Goal: Information Seeking & Learning: Check status

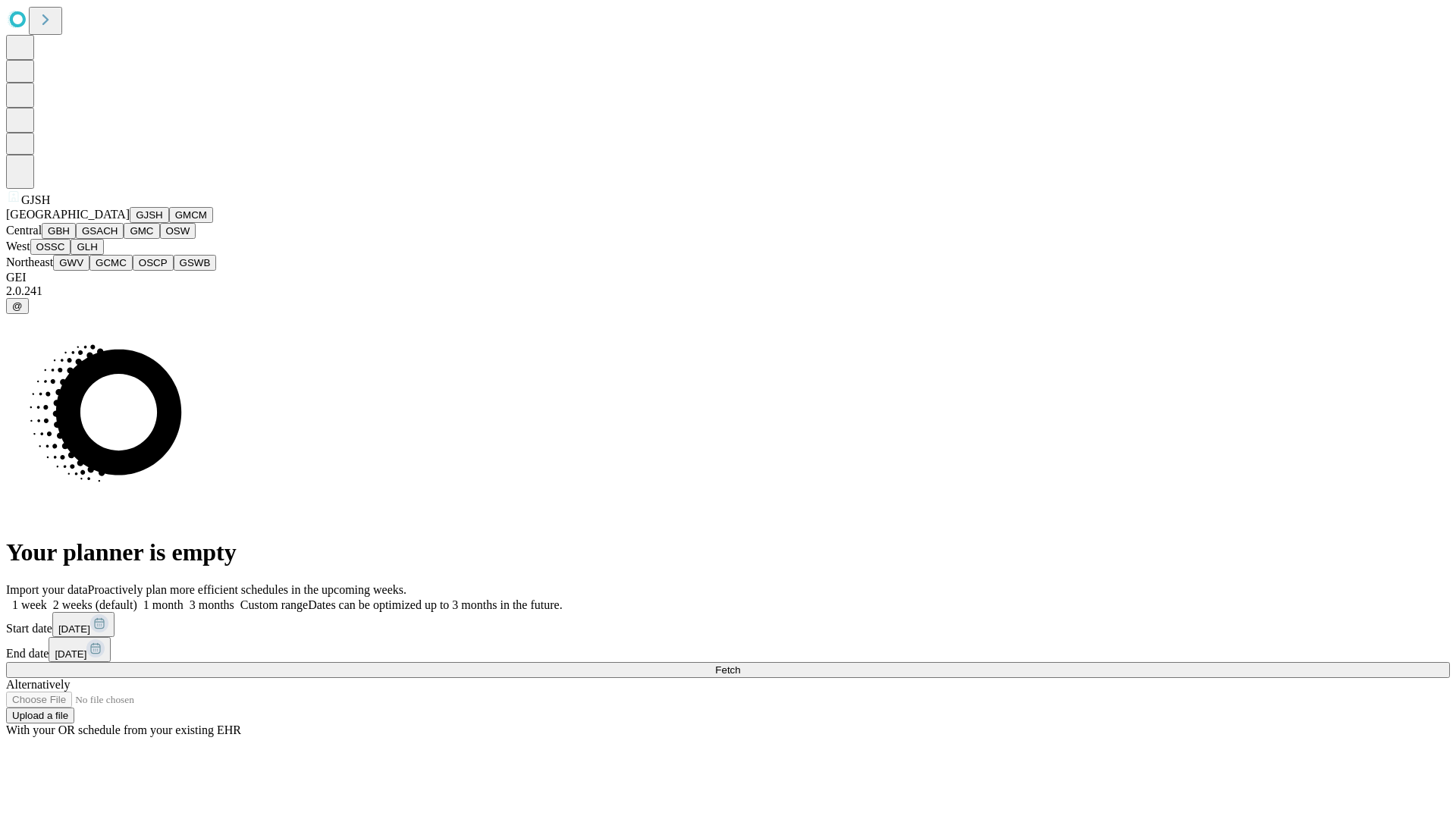
click at [130, 223] on button "GJSH" at bounding box center [149, 215] width 39 height 16
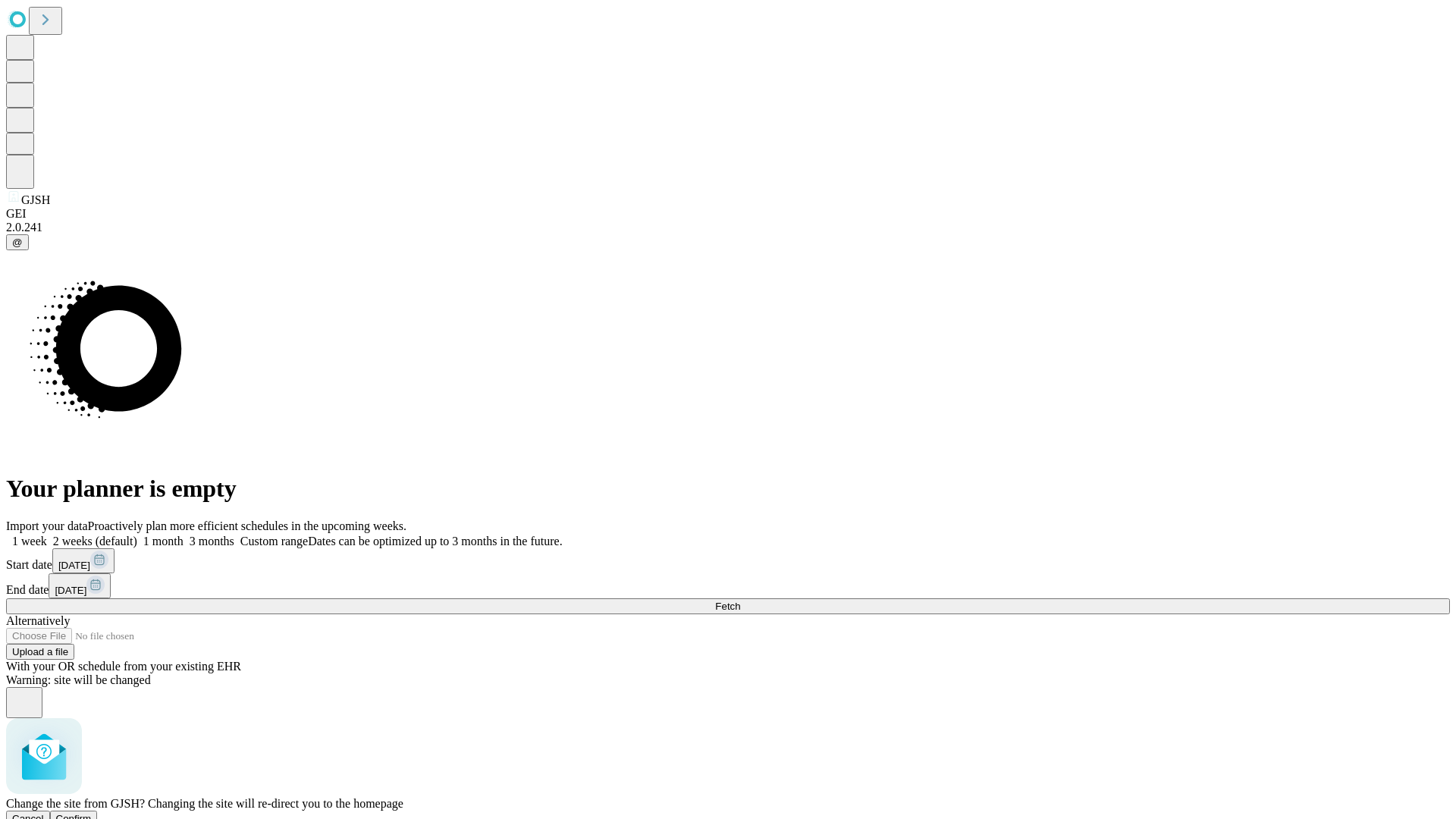
click at [92, 813] on span "Confirm" at bounding box center [73, 818] width 35 height 11
click at [183, 534] on label "1 month" at bounding box center [160, 541] width 46 height 13
click at [741, 600] on span "Fetch" at bounding box center [728, 606] width 25 height 11
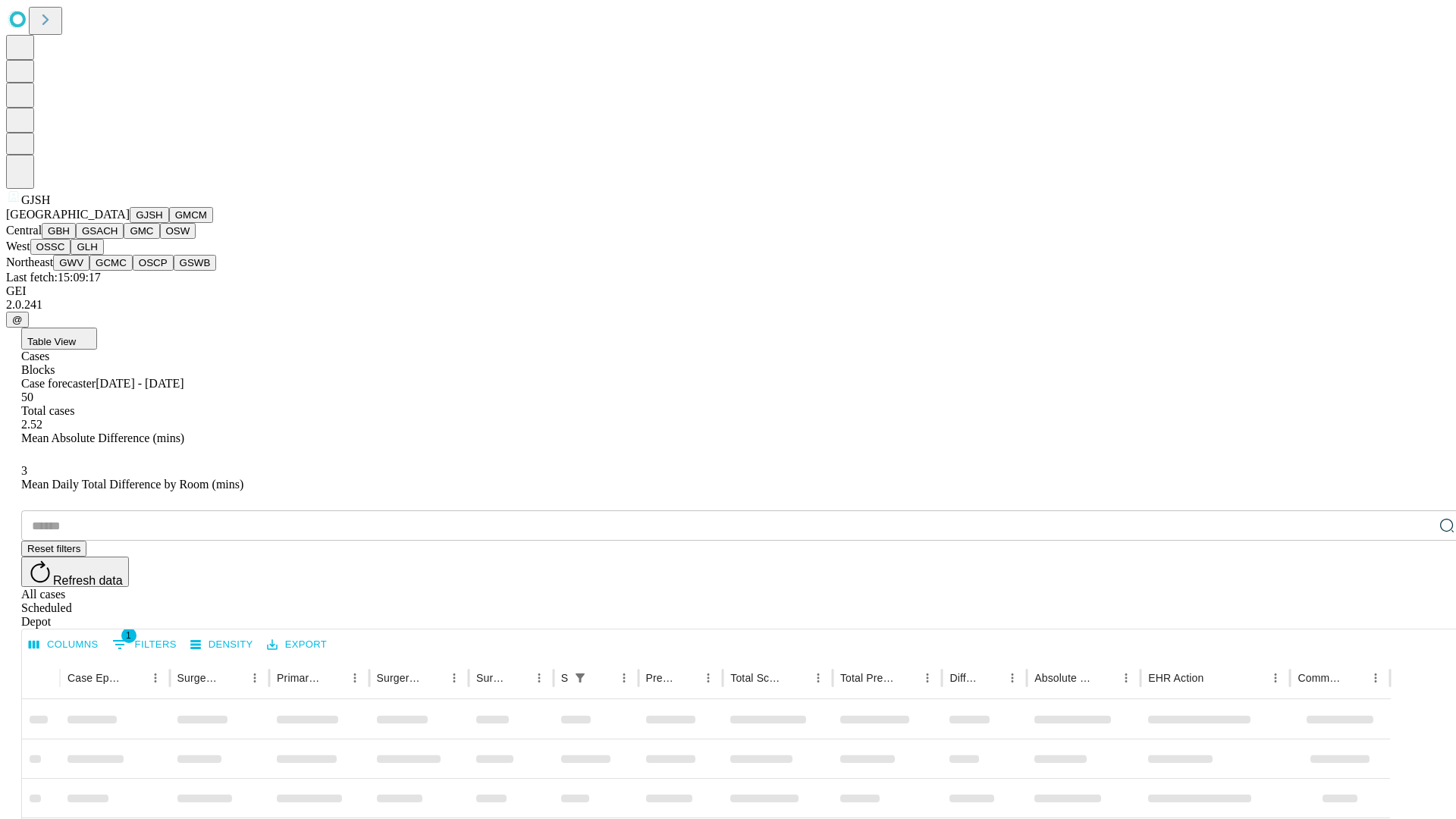
click at [169, 223] on button "GMCM" at bounding box center [191, 215] width 44 height 16
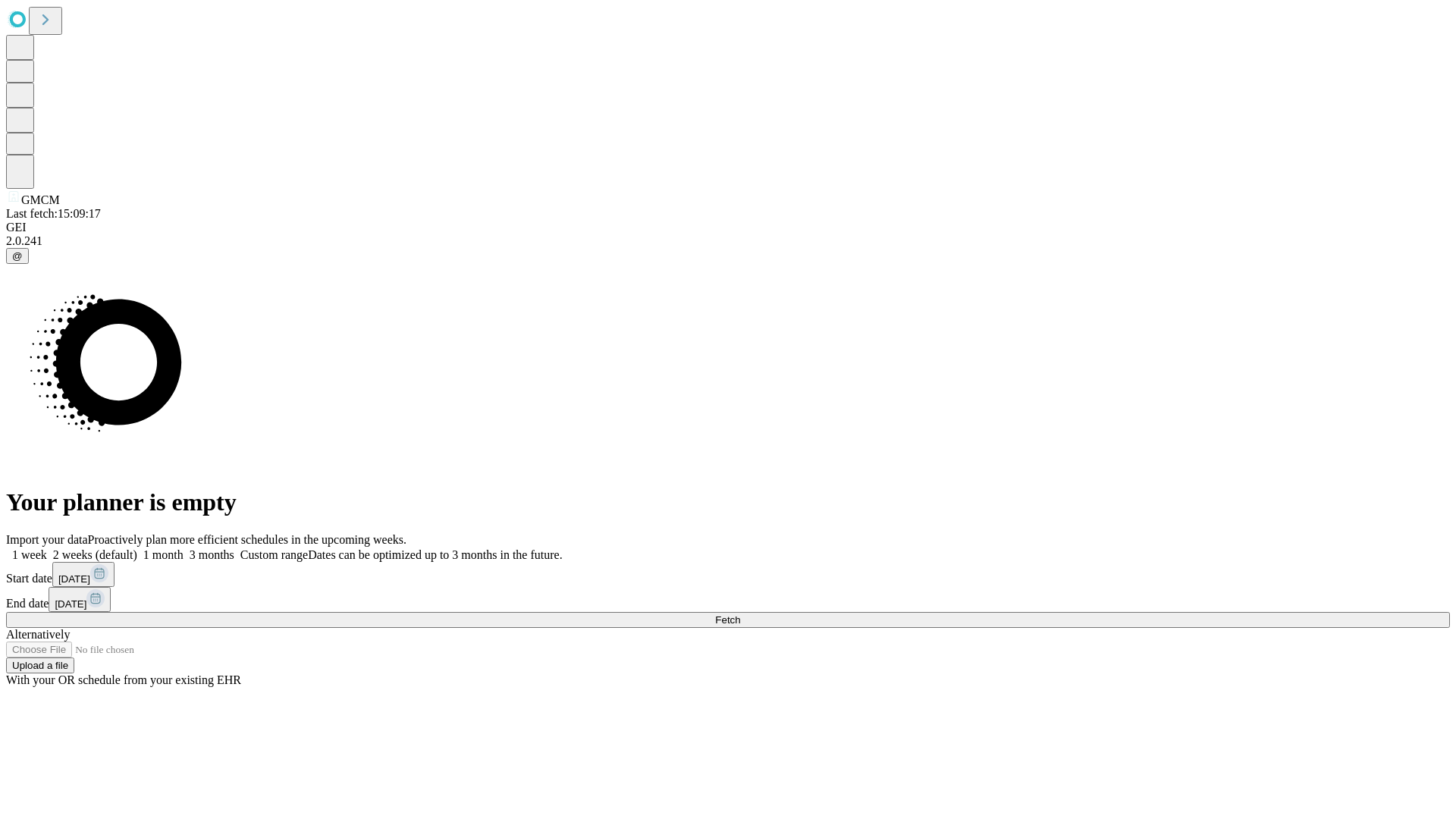
click at [183, 549] on label "1 month" at bounding box center [160, 555] width 46 height 13
click at [741, 614] on span "Fetch" at bounding box center [728, 619] width 25 height 11
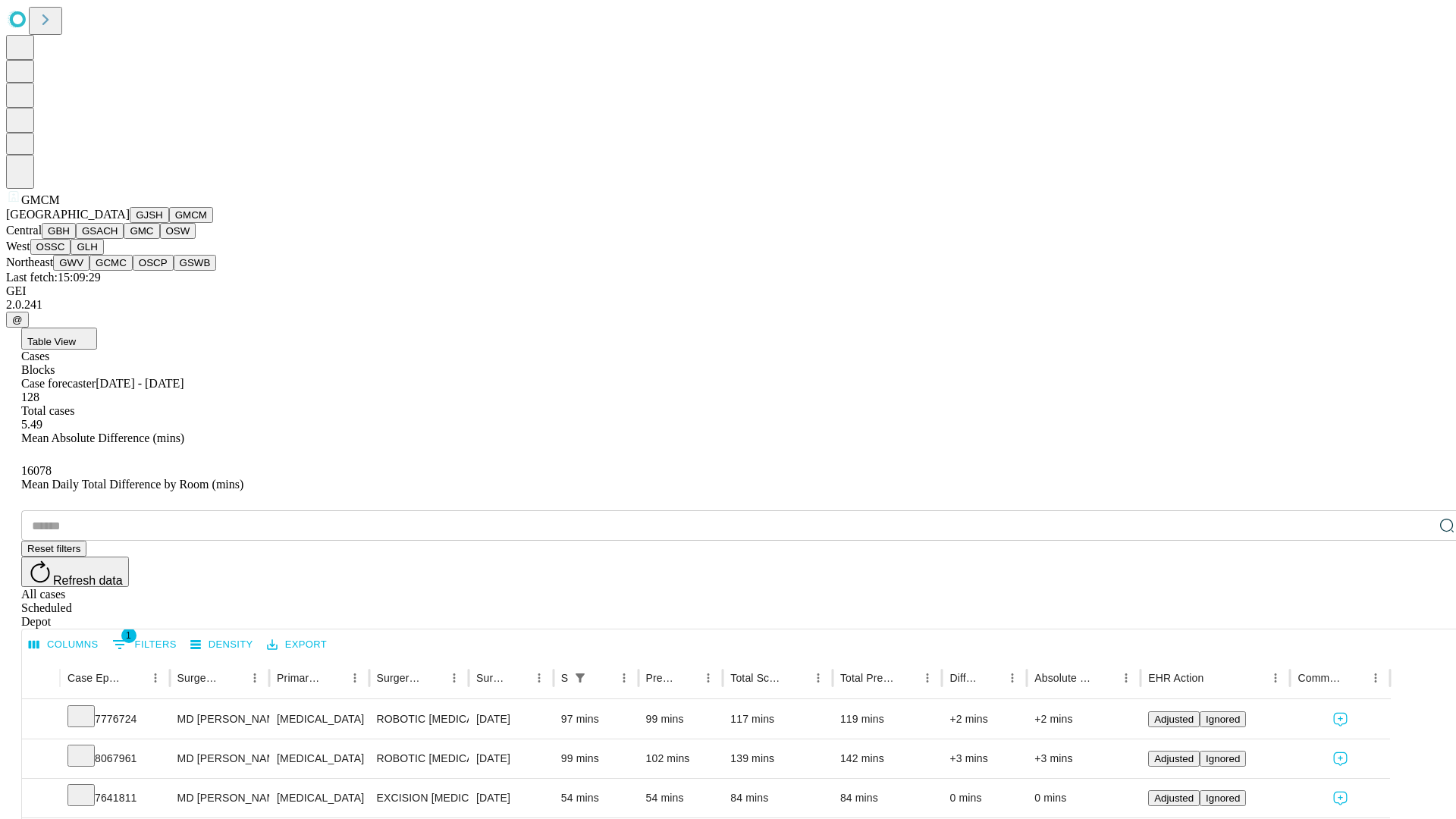
click at [75, 239] on button "GBH" at bounding box center [58, 231] width 34 height 16
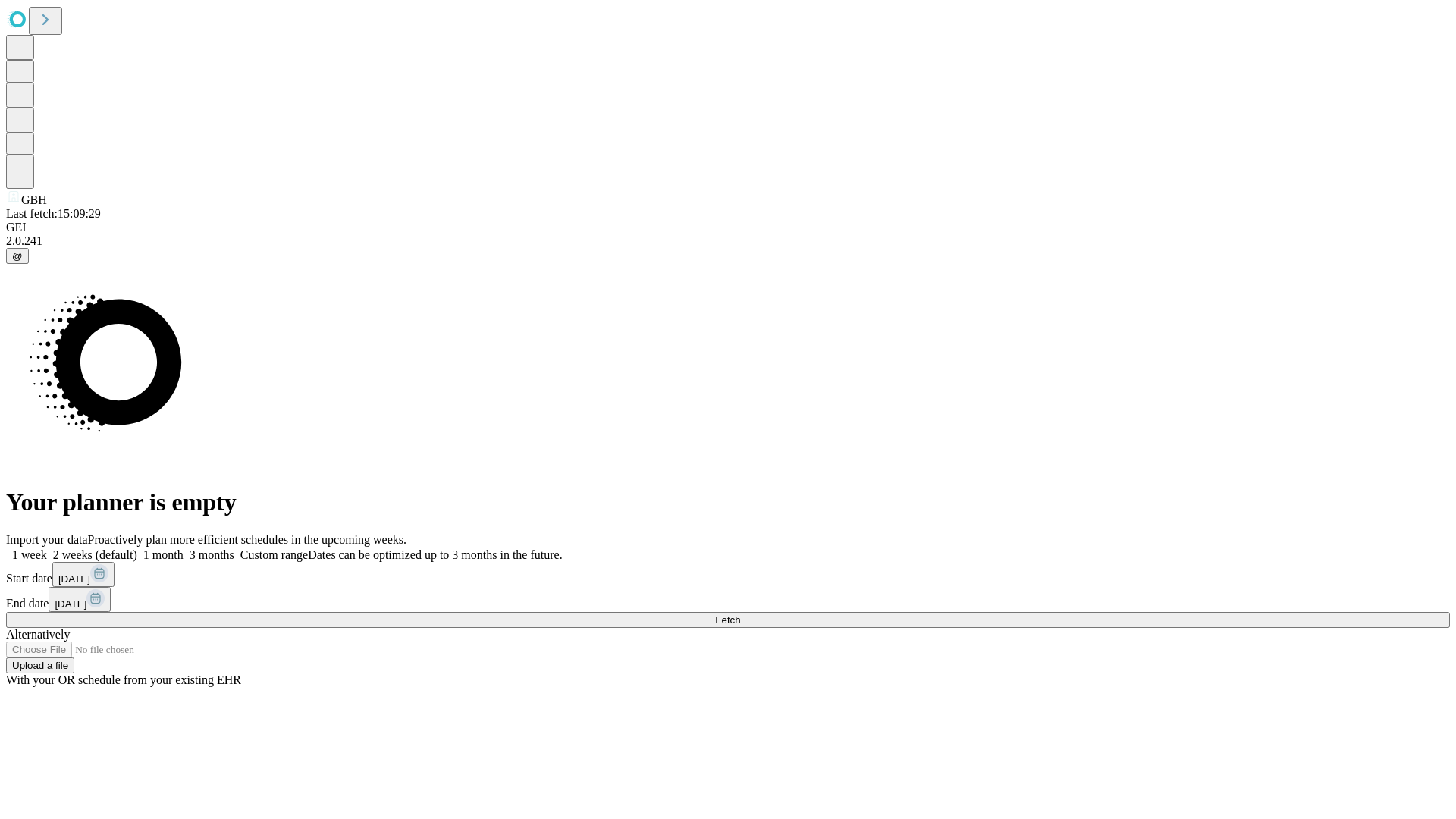
click at [183, 549] on label "1 month" at bounding box center [160, 555] width 46 height 13
click at [741, 614] on span "Fetch" at bounding box center [728, 619] width 25 height 11
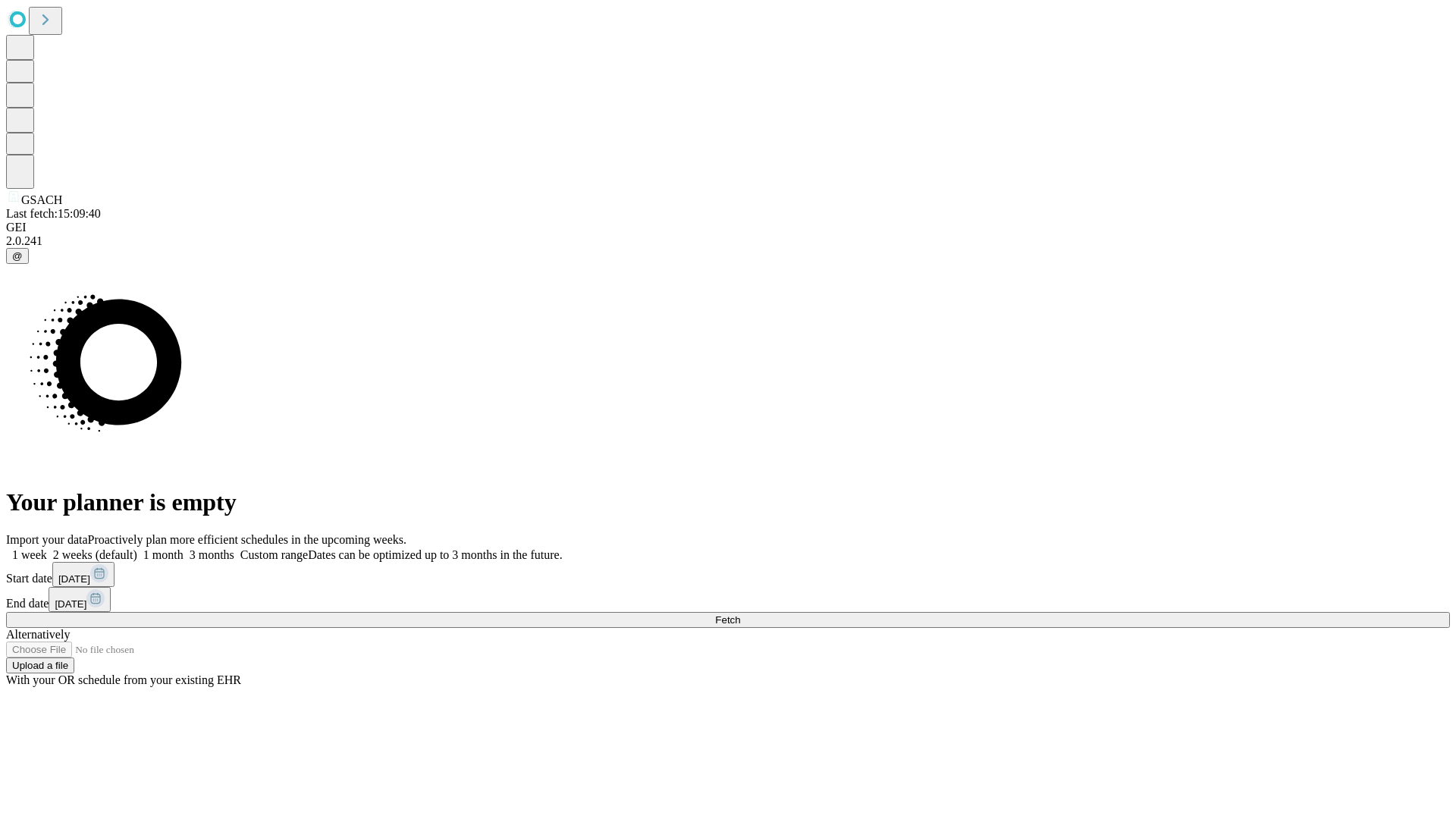
click at [183, 549] on label "1 month" at bounding box center [160, 555] width 46 height 13
click at [741, 614] on span "Fetch" at bounding box center [728, 619] width 25 height 11
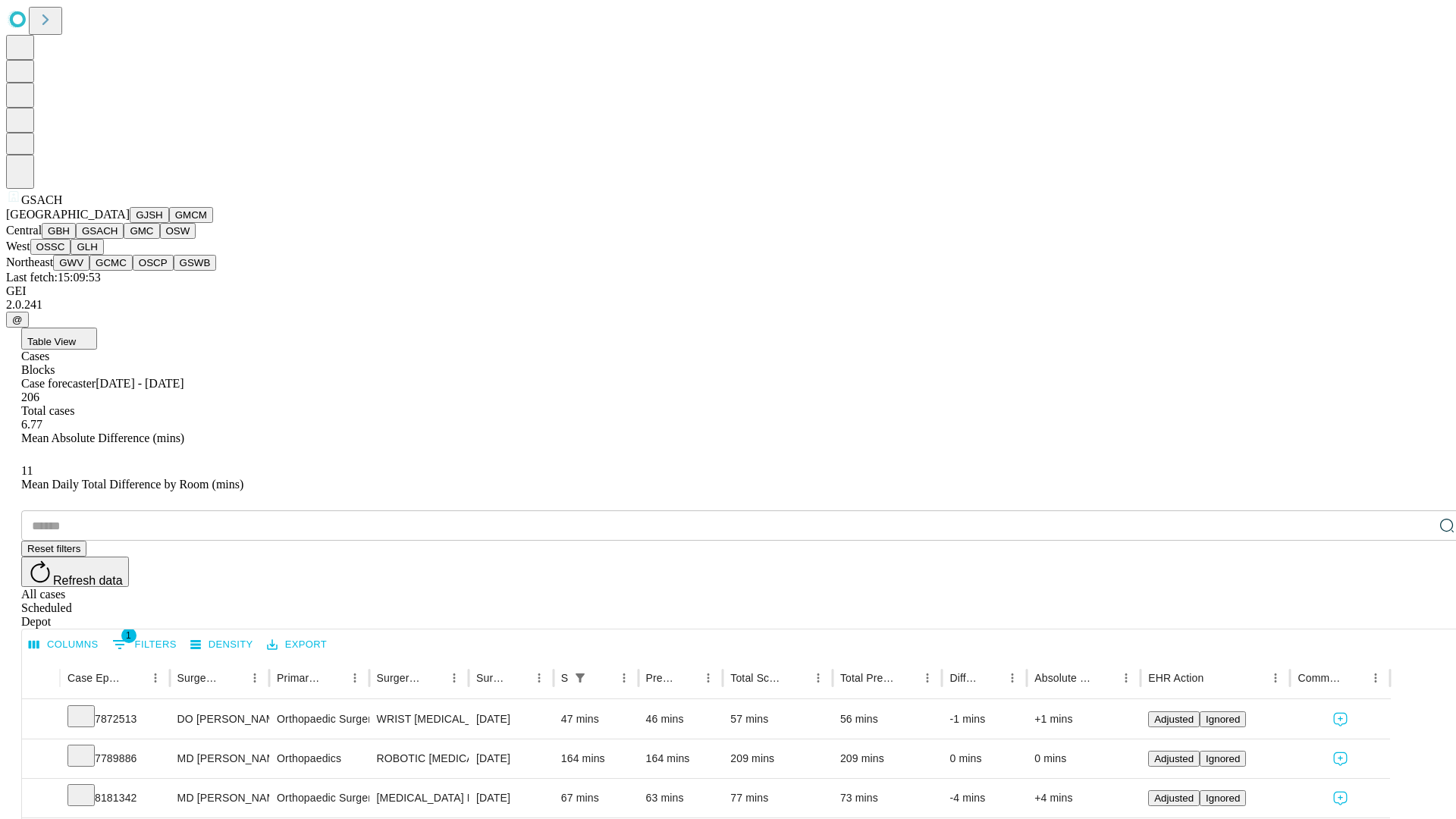
click at [123, 239] on button "GMC" at bounding box center [141, 231] width 35 height 16
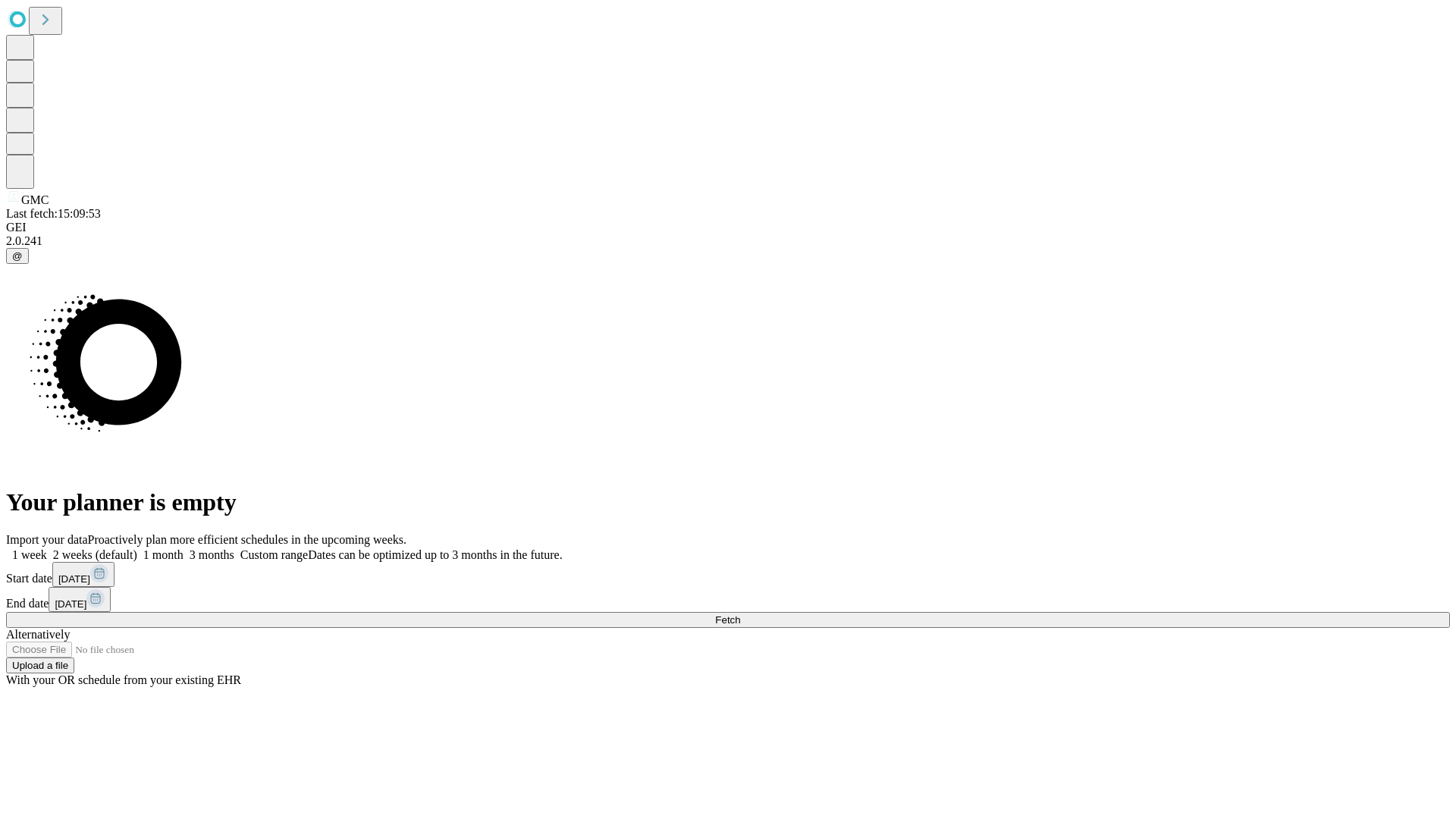
click at [183, 549] on label "1 month" at bounding box center [160, 555] width 46 height 13
click at [741, 614] on span "Fetch" at bounding box center [728, 619] width 25 height 11
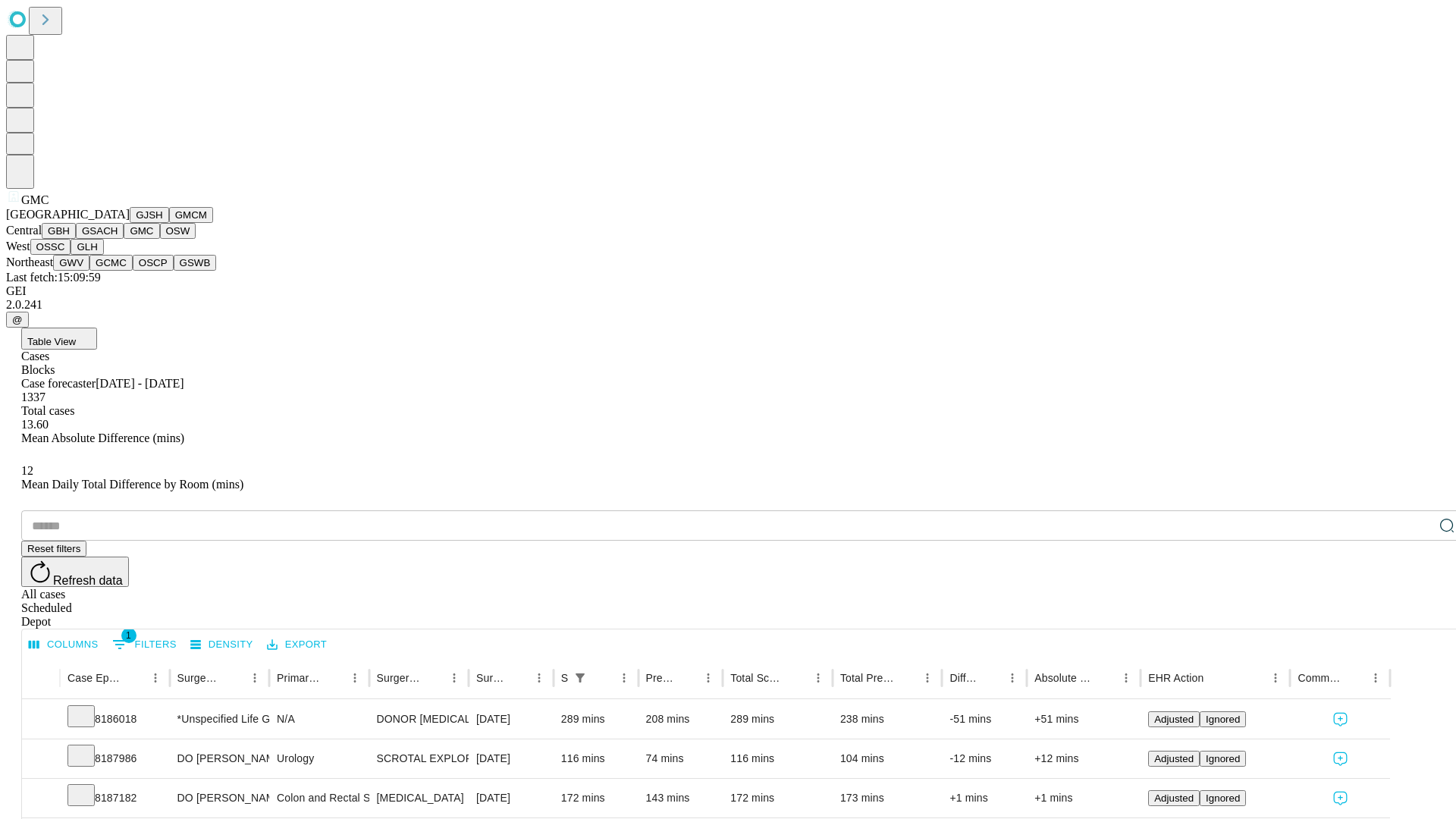
click at [160, 239] on button "OSW" at bounding box center [178, 231] width 36 height 16
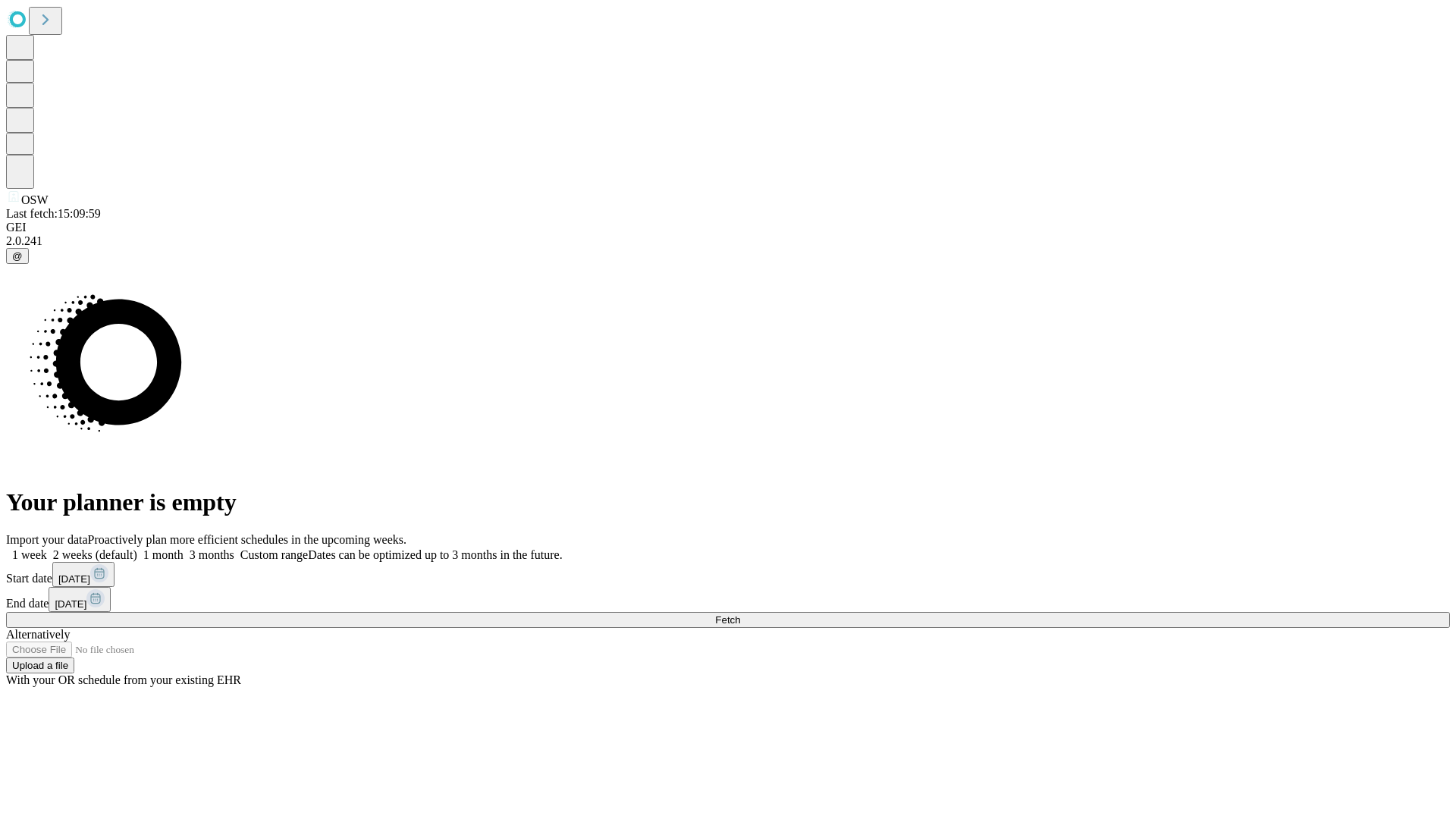
click at [183, 549] on label "1 month" at bounding box center [160, 555] width 46 height 13
click at [741, 614] on span "Fetch" at bounding box center [728, 619] width 25 height 11
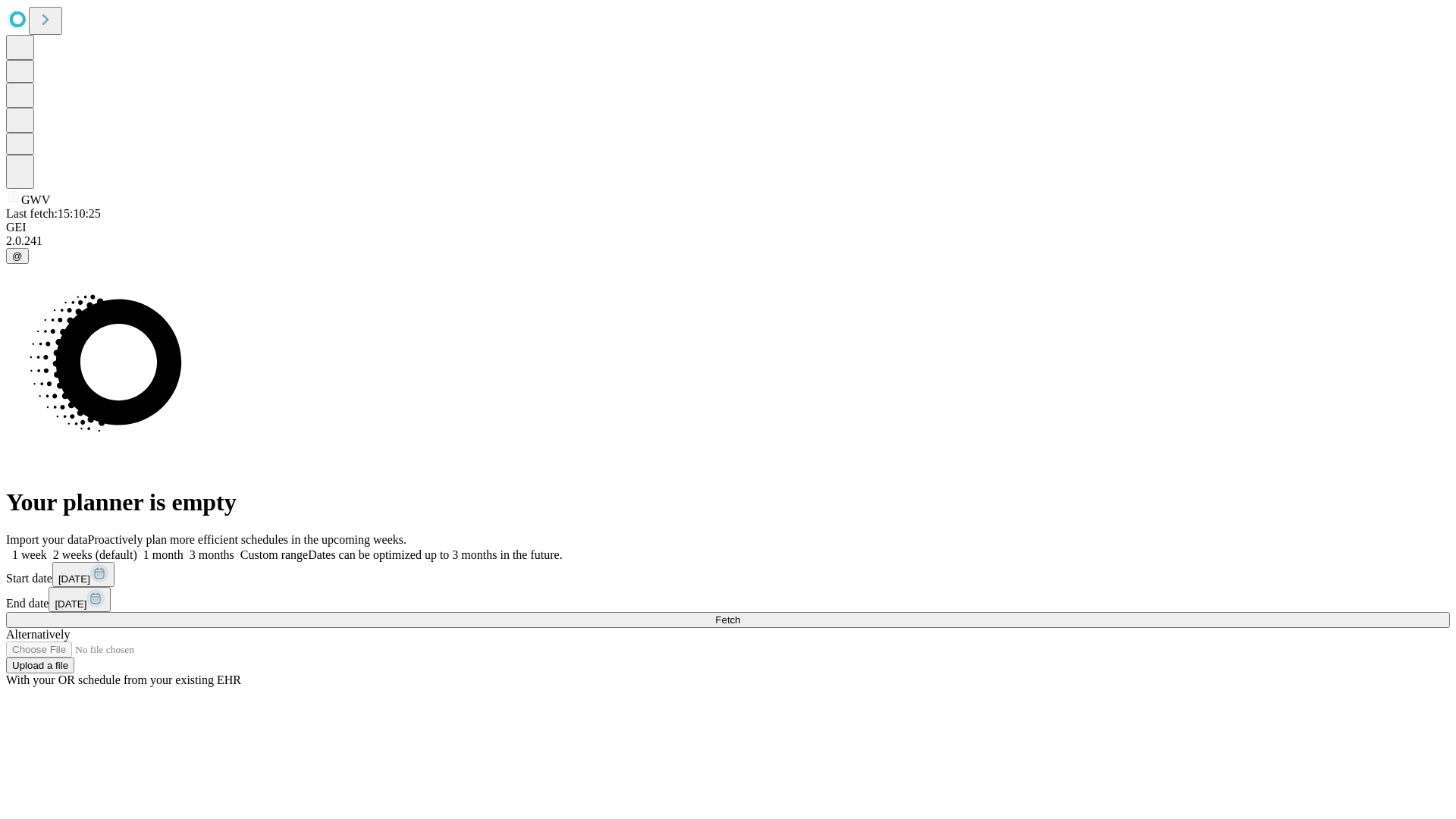
click at [183, 549] on label "1 month" at bounding box center [160, 555] width 46 height 13
click at [741, 614] on span "Fetch" at bounding box center [728, 619] width 25 height 11
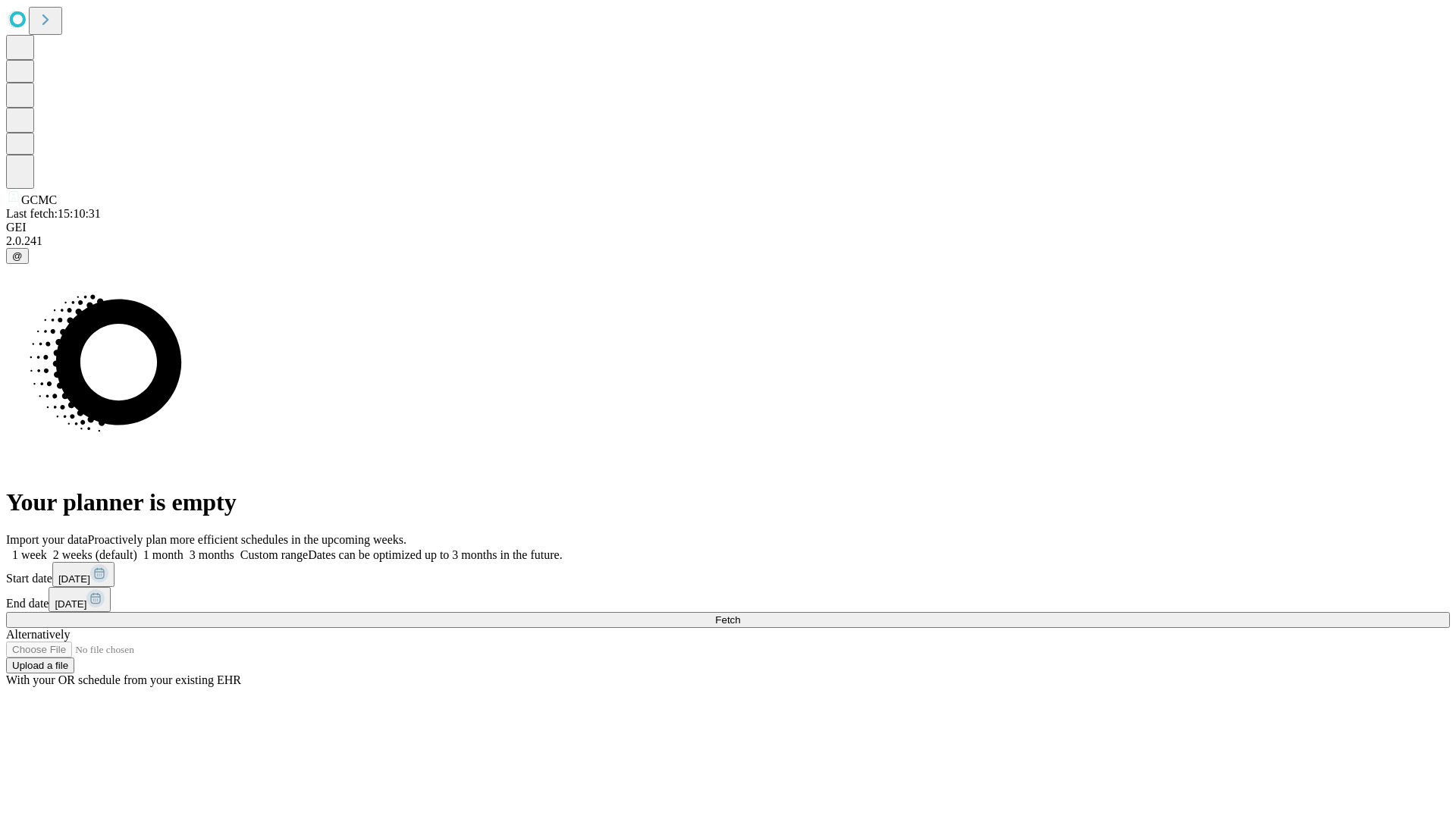
click at [183, 549] on label "1 month" at bounding box center [160, 555] width 46 height 13
click at [741, 614] on span "Fetch" at bounding box center [728, 619] width 25 height 11
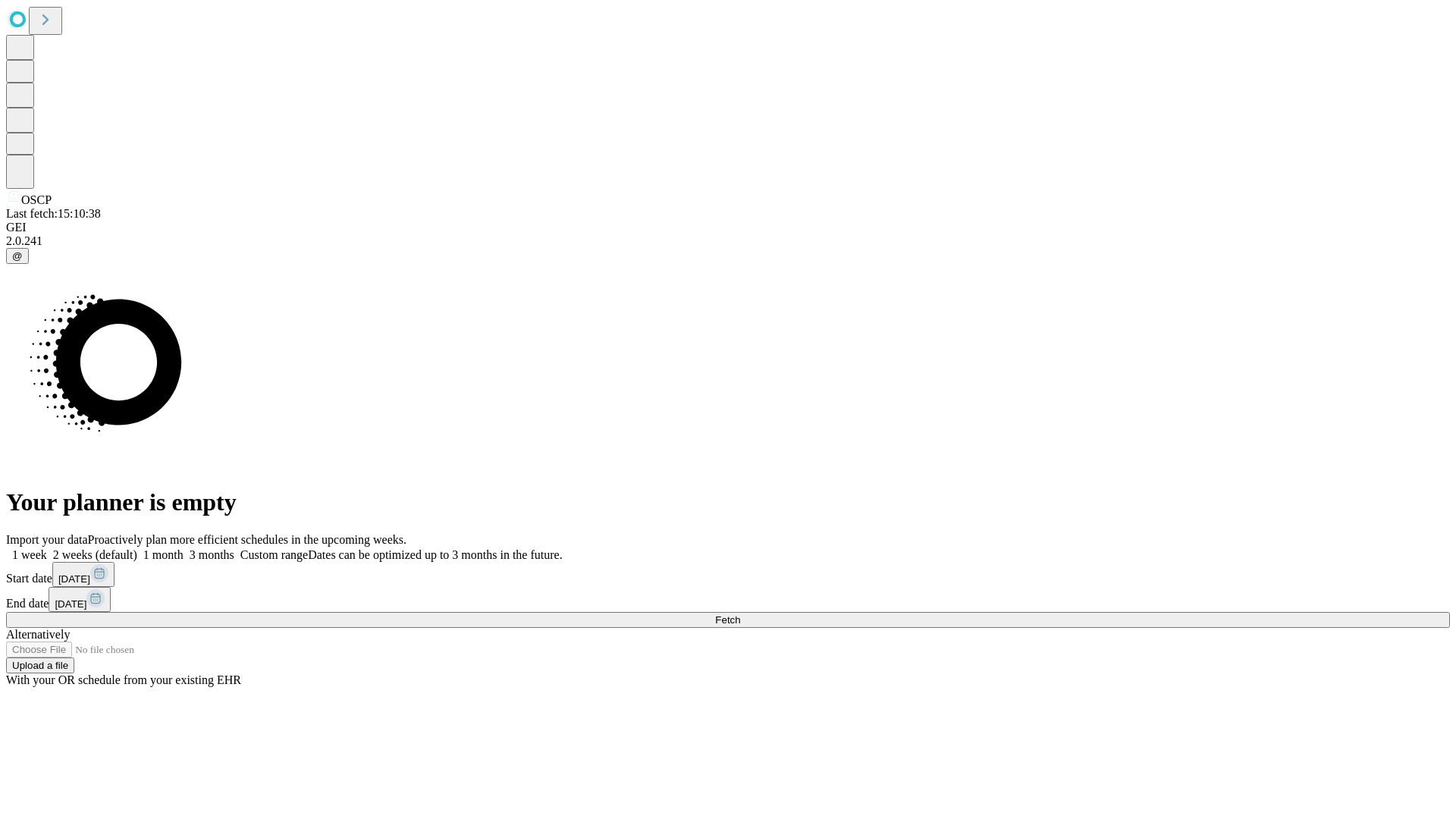
click at [183, 549] on label "1 month" at bounding box center [160, 555] width 46 height 13
click at [741, 614] on span "Fetch" at bounding box center [728, 619] width 25 height 11
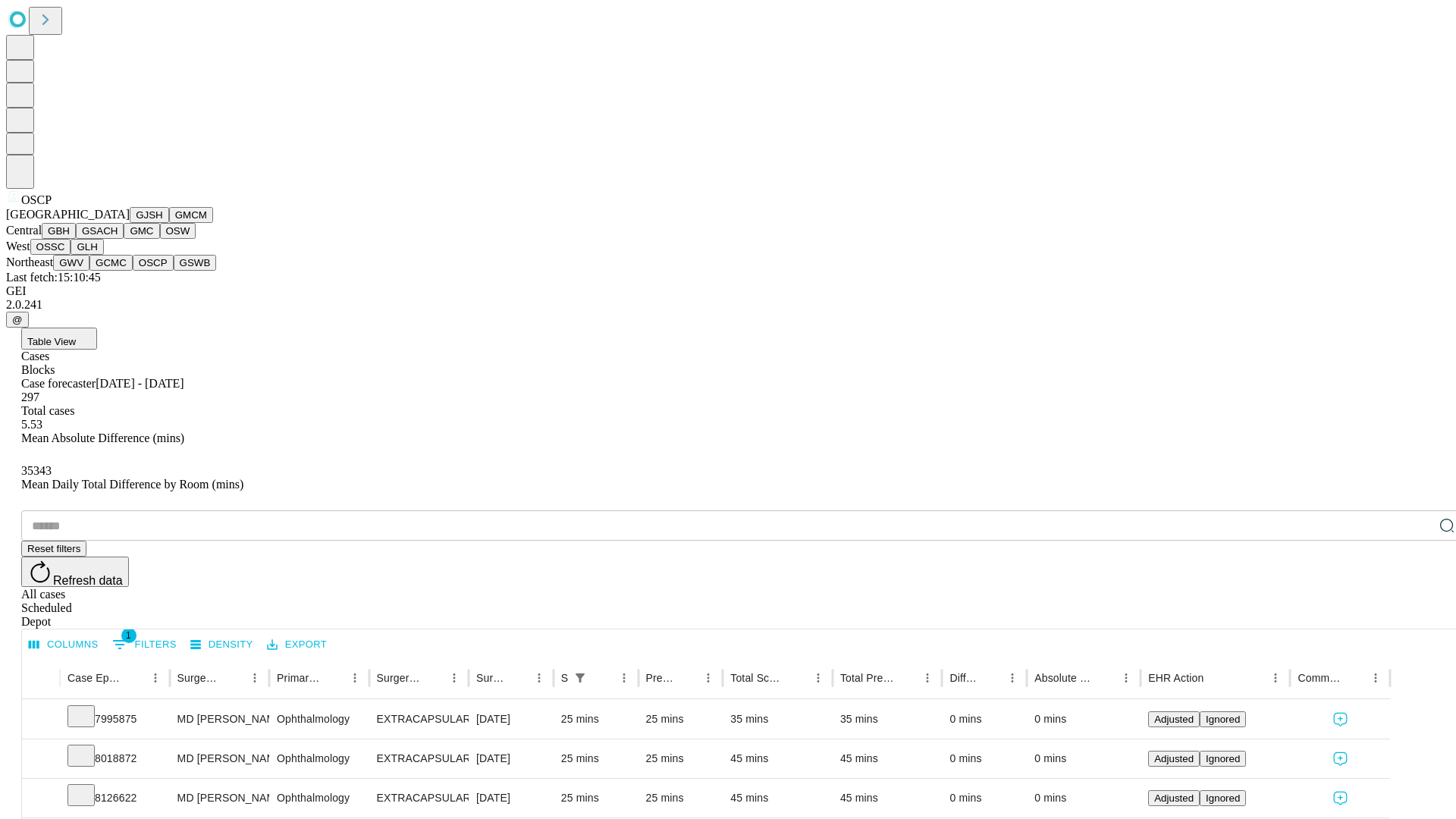
click at [174, 270] on button "GSWB" at bounding box center [195, 263] width 43 height 16
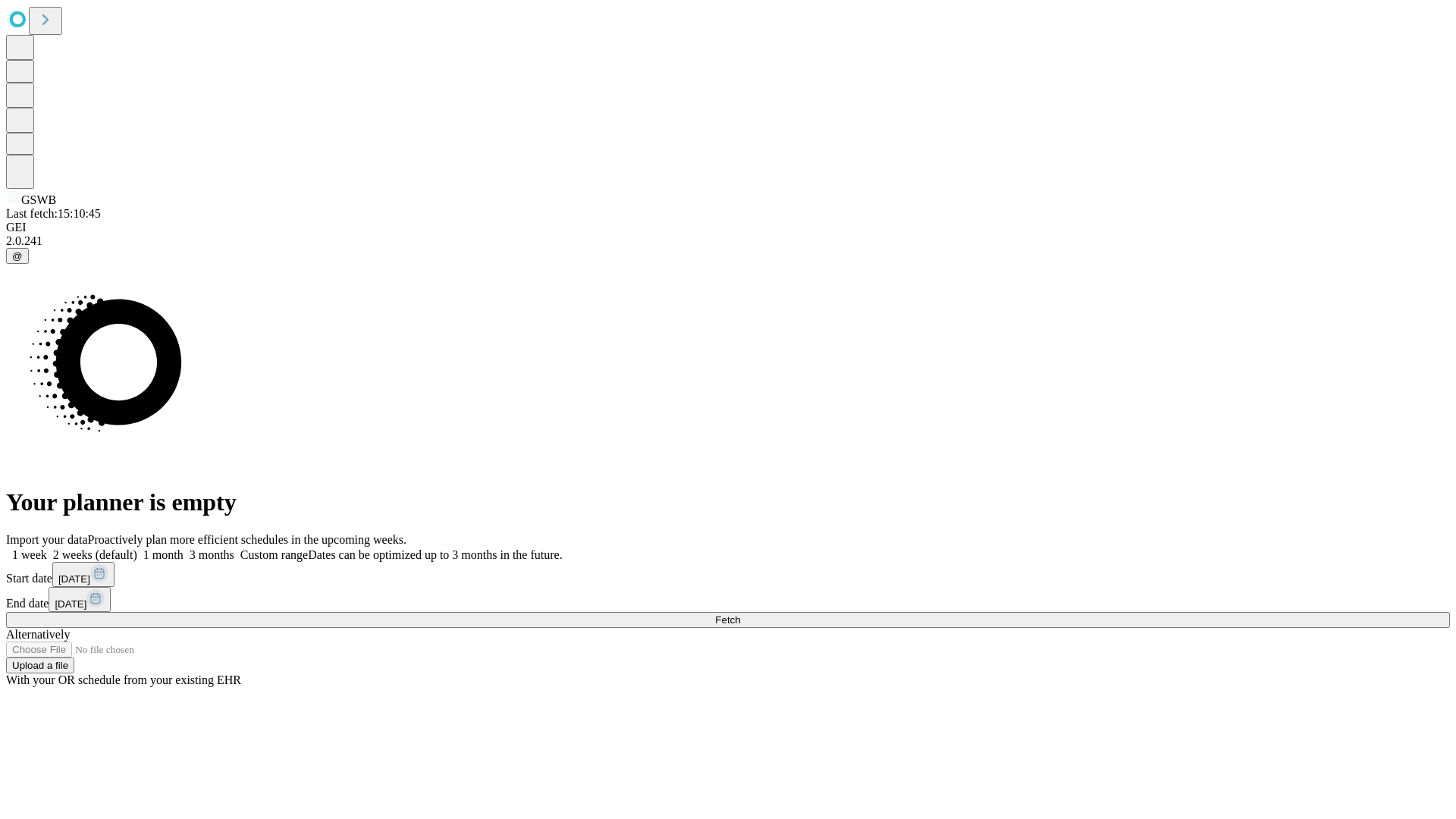
click at [741, 614] on span "Fetch" at bounding box center [728, 619] width 25 height 11
